Goal: Information Seeking & Learning: Learn about a topic

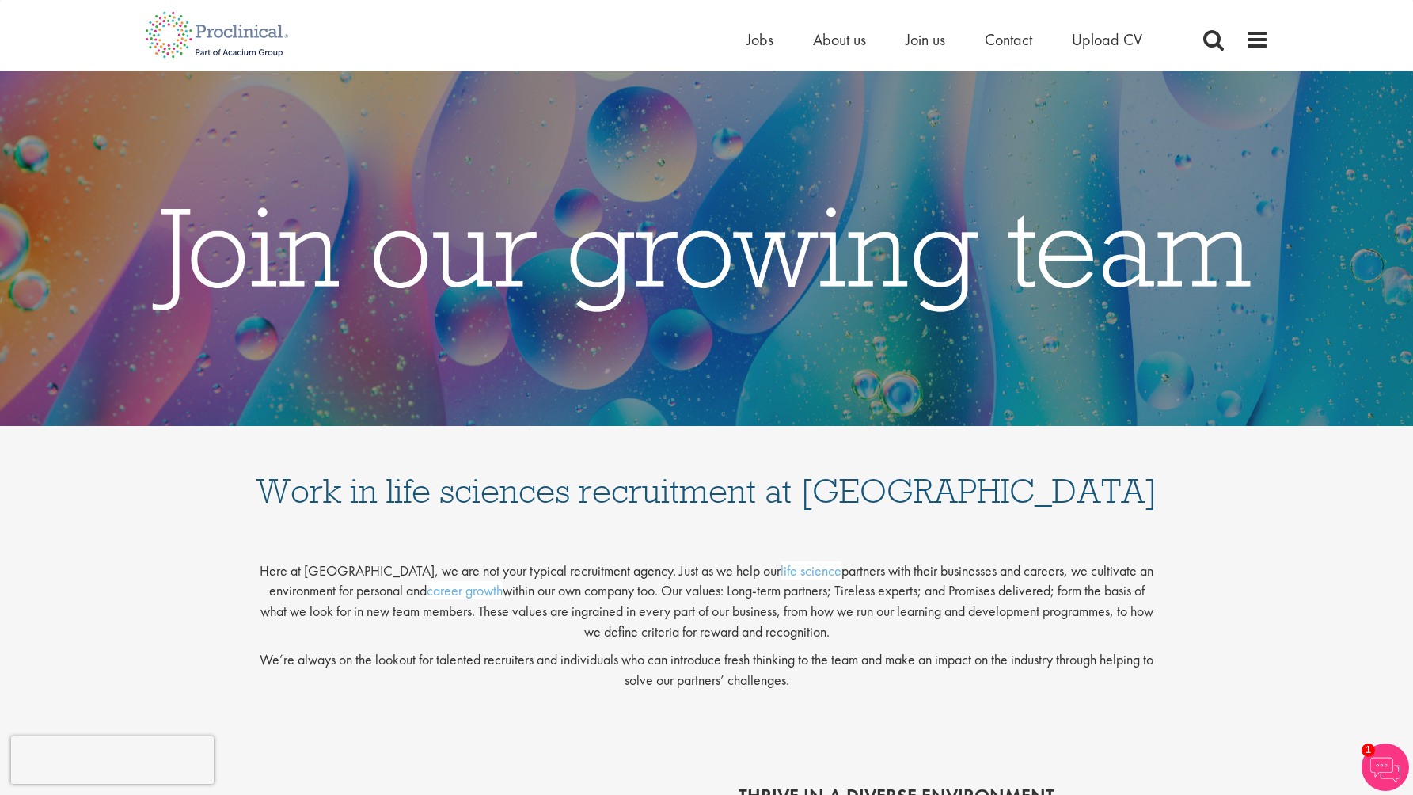
click at [1375, 770] on img at bounding box center [1385, 766] width 47 height 47
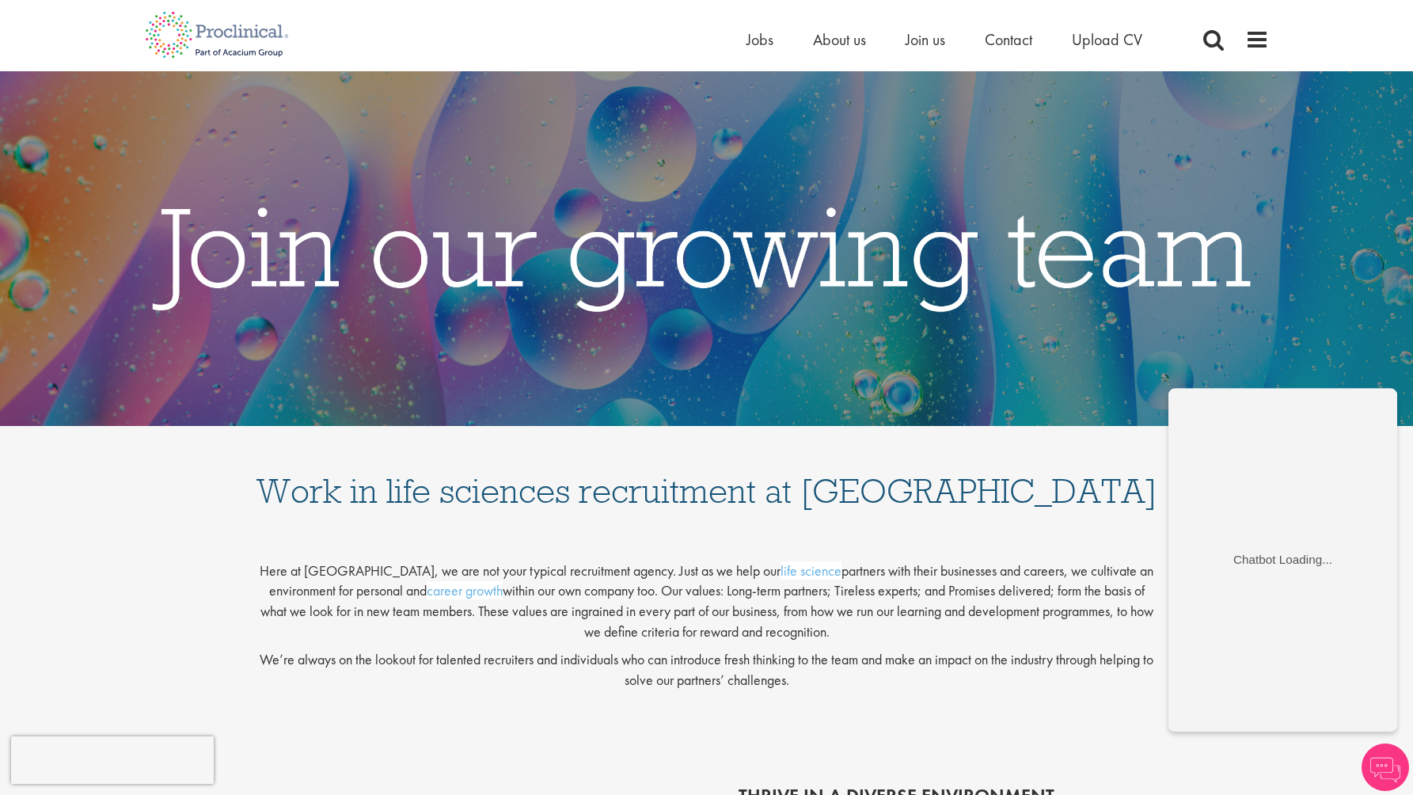
click at [1122, 527] on div "Here at Proclinical, we are not your typical recruitment agency. Just as we hel…" at bounding box center [706, 623] width 1413 height 214
click at [1115, 481] on h1 "Work in life sciences recruitment at Proclinical" at bounding box center [707, 475] width 902 height 66
click at [917, 36] on span "Join us" at bounding box center [926, 39] width 40 height 21
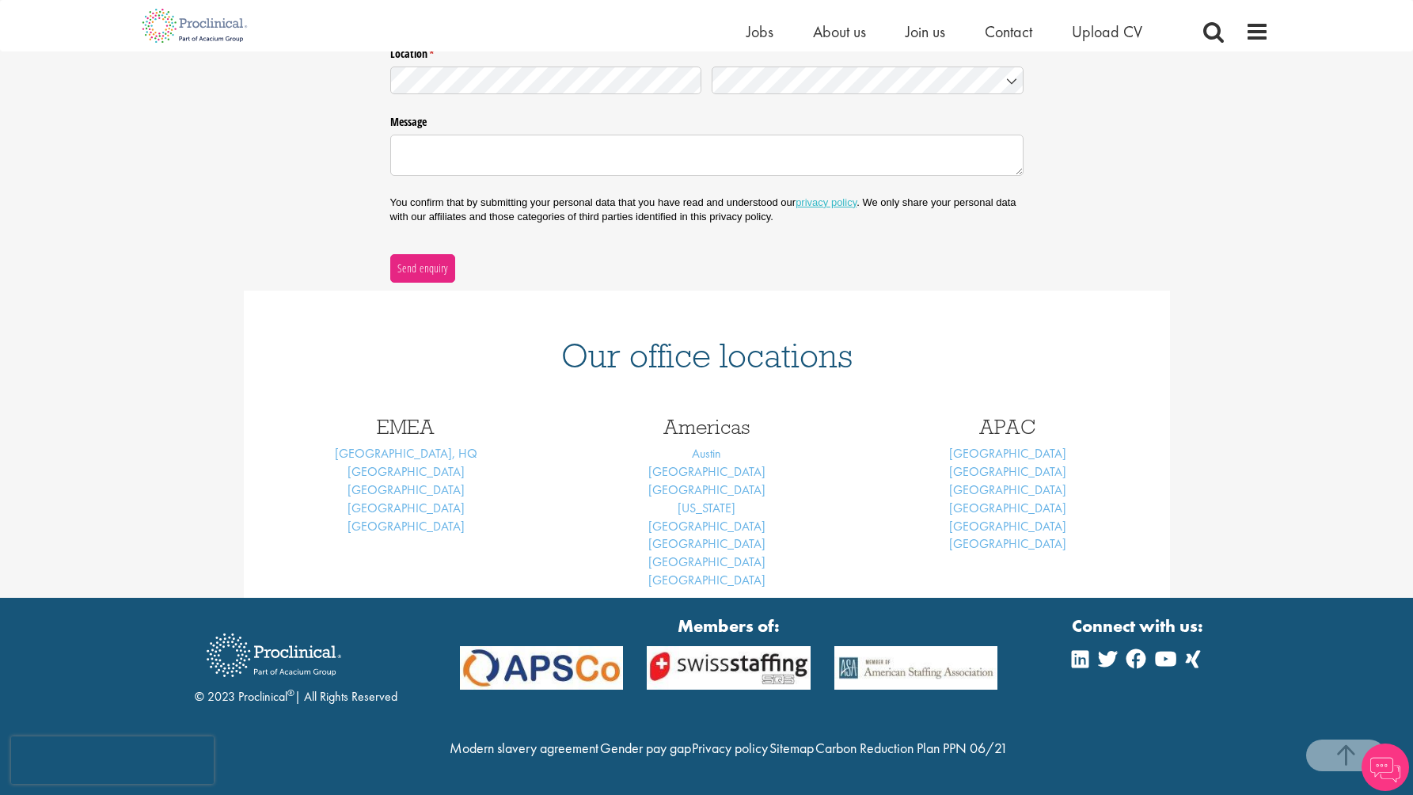
scroll to position [450, 0]
